Goal: Find specific page/section: Find specific page/section

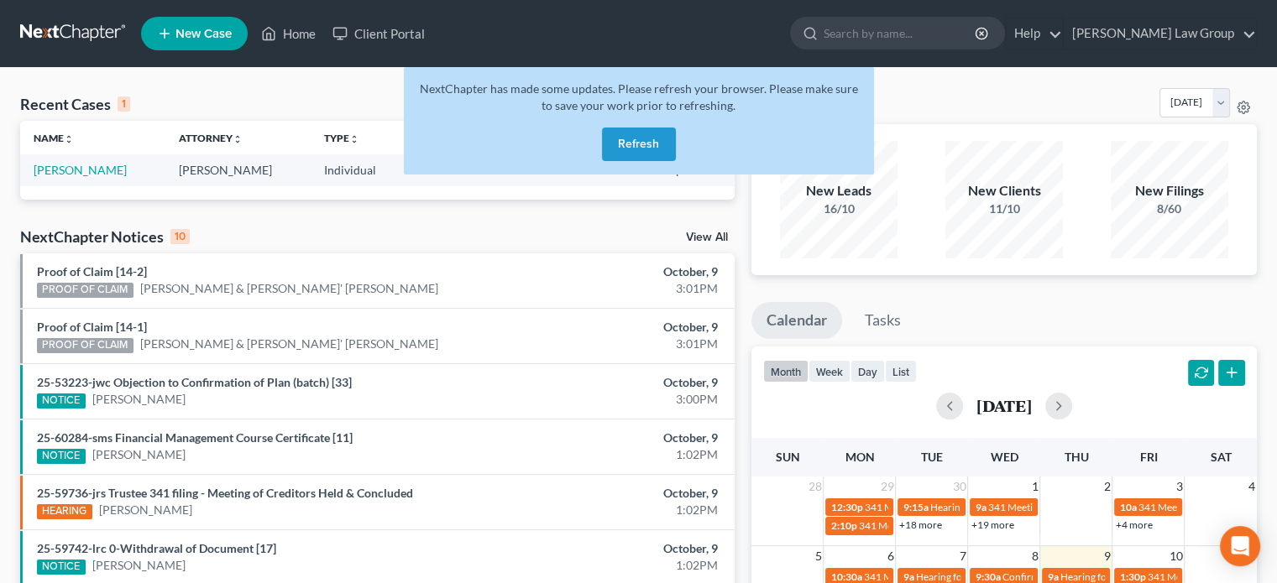
click at [637, 140] on button "Refresh" at bounding box center [639, 145] width 74 height 34
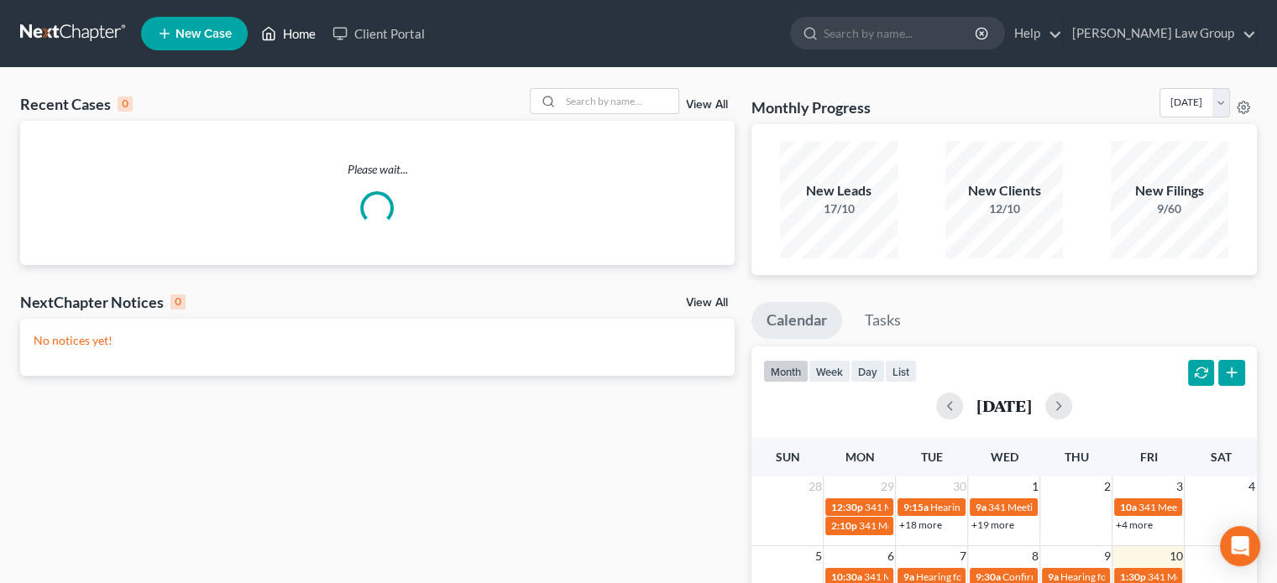
drag, startPoint x: 0, startPoint y: 0, endPoint x: 289, endPoint y: 33, distance: 290.6
click at [288, 33] on link "Home" at bounding box center [288, 33] width 71 height 30
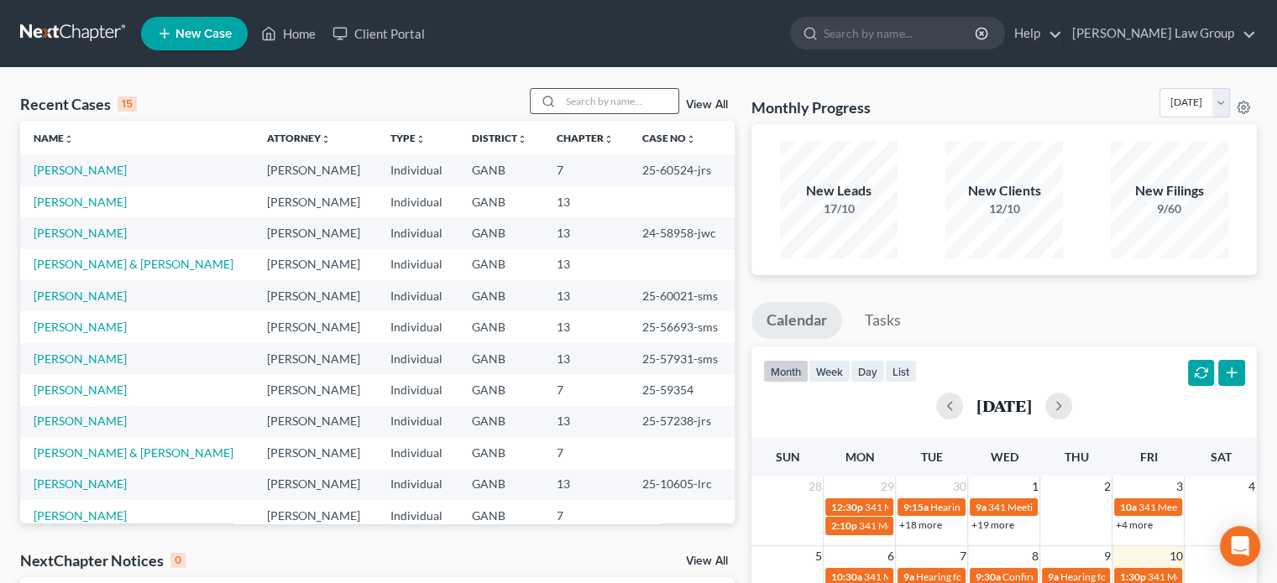
click at [576, 107] on input "search" at bounding box center [620, 101] width 118 height 24
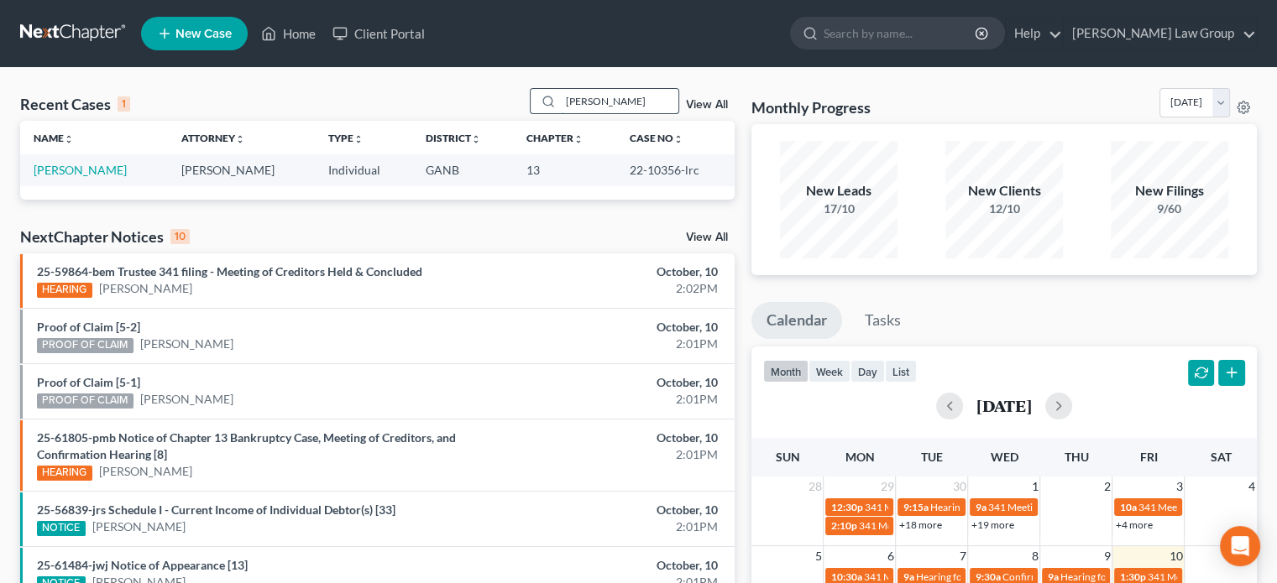
type input "christie"
